Goal: Task Accomplishment & Management: Use online tool/utility

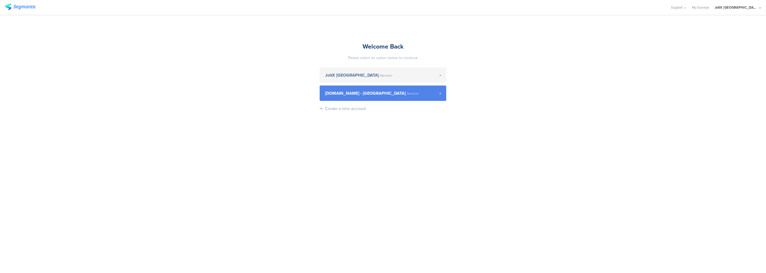
click at [333, 91] on span "[DOMAIN_NAME] - [GEOGRAPHIC_DATA]" at bounding box center [365, 93] width 81 height 4
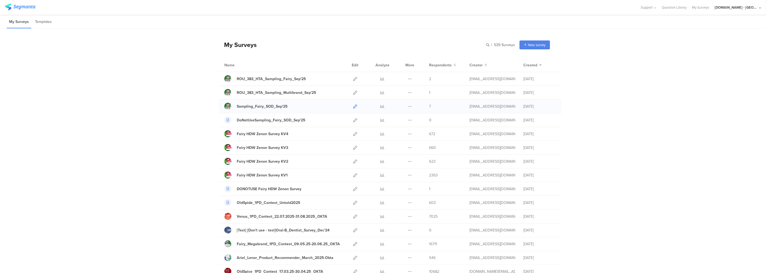
click at [353, 106] on icon at bounding box center [355, 106] width 4 height 4
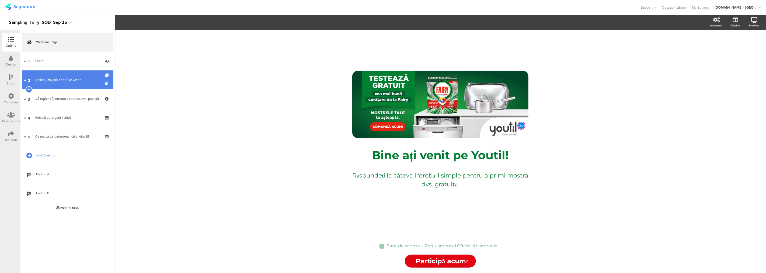
drag, startPoint x: 64, startPoint y: 85, endPoint x: 63, endPoint y: 82, distance: 3.3
click at [66, 82] on div "Dețineți mașină de spălat vase?" at bounding box center [67, 79] width 64 height 5
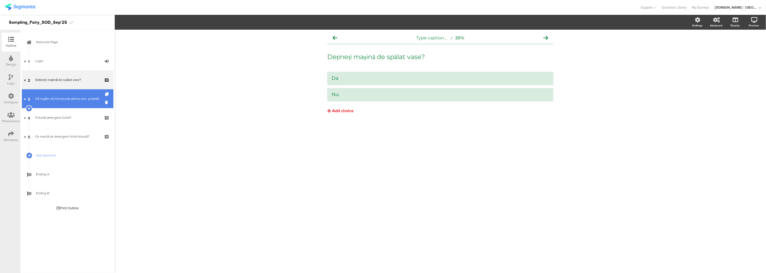
click at [61, 96] on div "Vă rugăm să introduceți adresa dvs. poștală" at bounding box center [67, 98] width 64 height 5
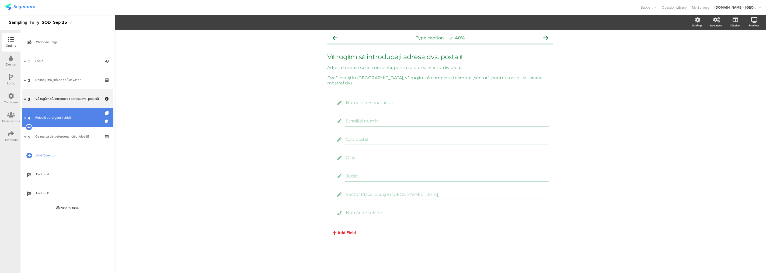
click at [61, 115] on div "Folosiți detergent lichid?" at bounding box center [67, 117] width 64 height 5
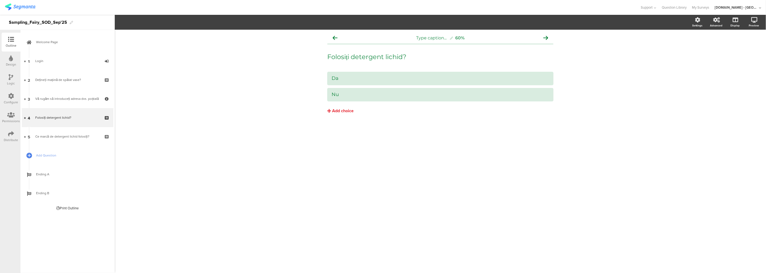
click at [13, 96] on icon at bounding box center [11, 96] width 6 height 6
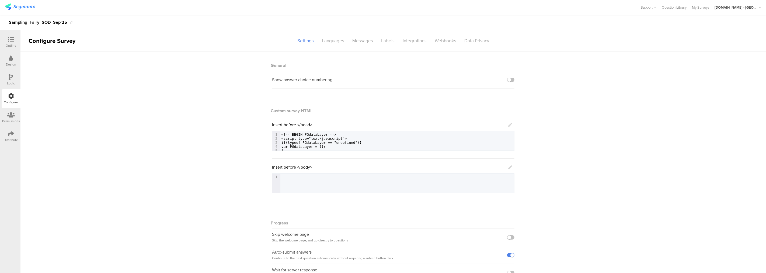
click at [390, 40] on div "Labels" at bounding box center [388, 40] width 22 height 9
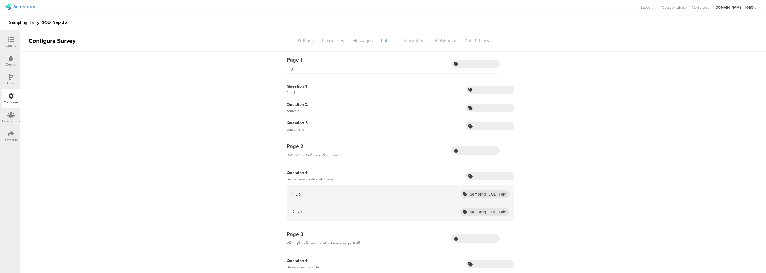
click at [411, 38] on div "Integrations" at bounding box center [415, 40] width 32 height 9
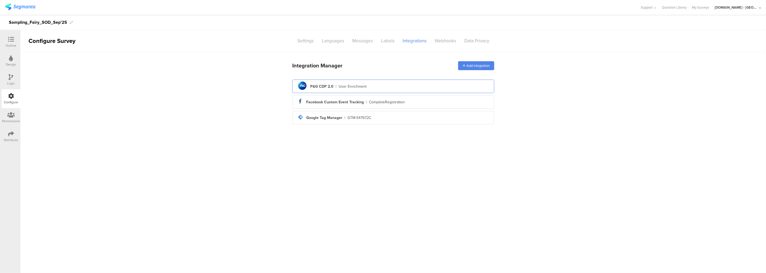
click at [353, 83] on div "pg logo P&G CDP 2.0 | User Enrichment" at bounding box center [393, 86] width 193 height 13
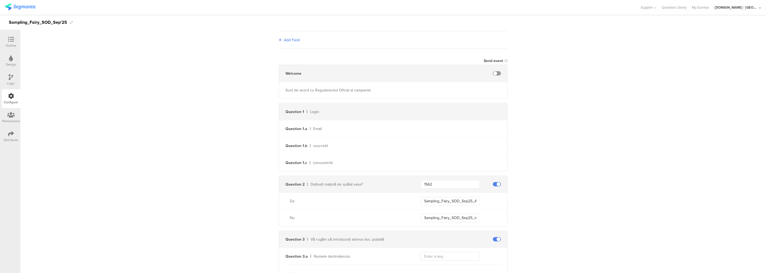
scroll to position [120, 0]
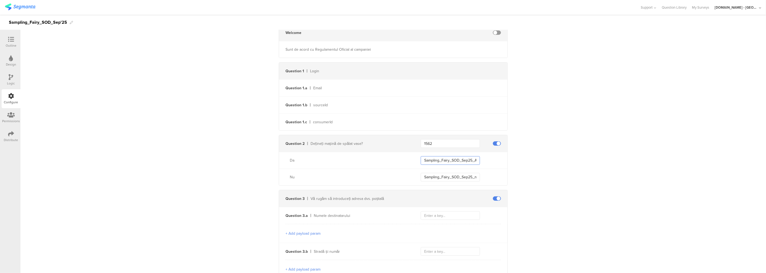
click at [443, 160] on input "Sampling_Fairy_SOD_Sep25_ADW_owner" at bounding box center [450, 160] width 59 height 9
click at [430, 159] on input "Sampling_Fairy_SOD_Sep25_ADW_owner" at bounding box center [450, 160] width 59 height 9
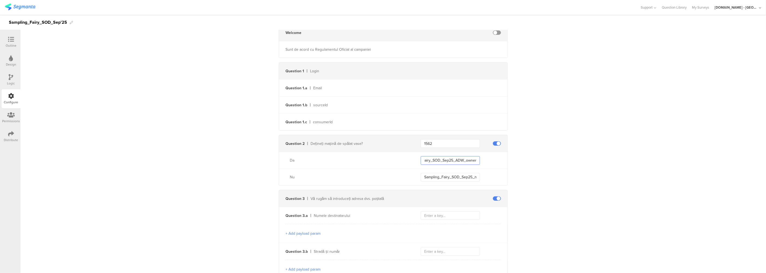
drag, startPoint x: 429, startPoint y: 159, endPoint x: 496, endPoint y: 161, distance: 67.4
click at [496, 161] on div "Sampling_Fairy_SOD_Sep25_ADW_owner" at bounding box center [464, 160] width 87 height 9
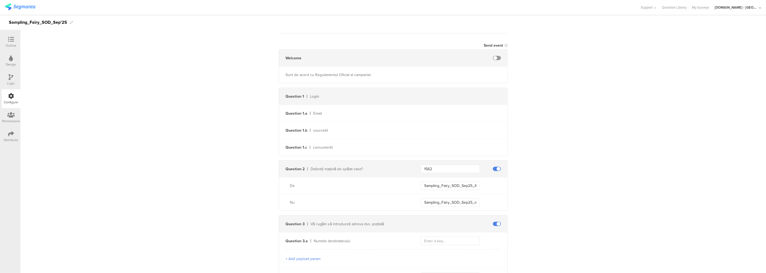
scroll to position [60, 0]
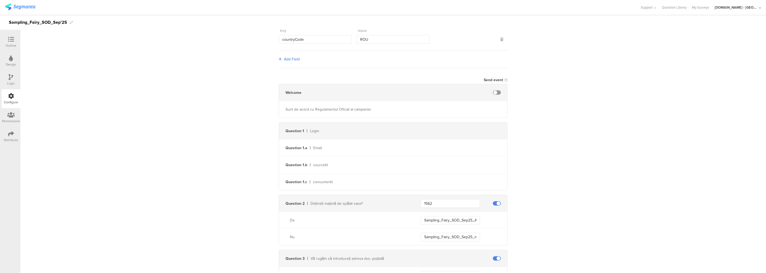
click at [11, 136] on icon at bounding box center [11, 134] width 6 height 6
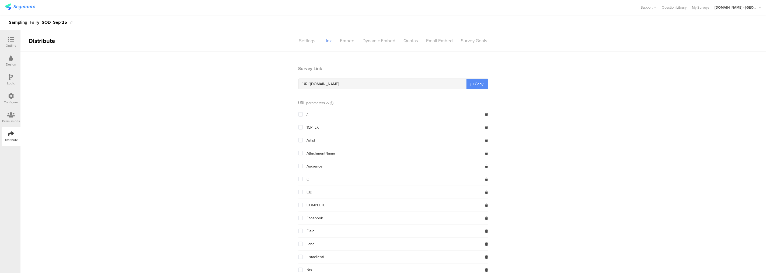
click at [475, 84] on span "Copy" at bounding box center [479, 84] width 9 height 6
